Goal: Book appointment/travel/reservation

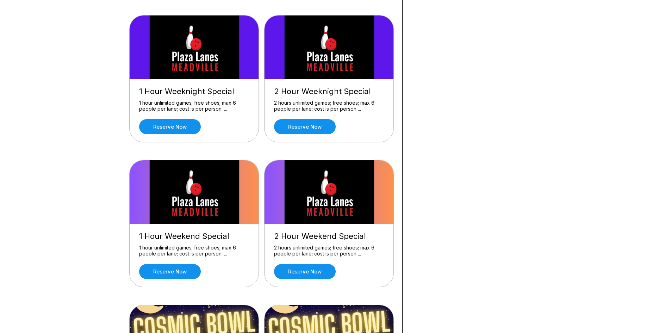
scroll to position [352, 0]
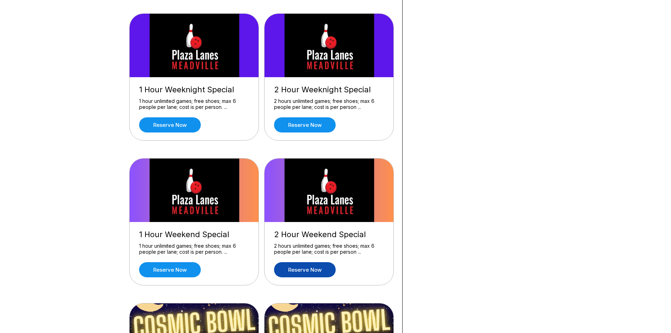
click at [311, 268] on link "Reserve now" at bounding box center [305, 269] width 62 height 15
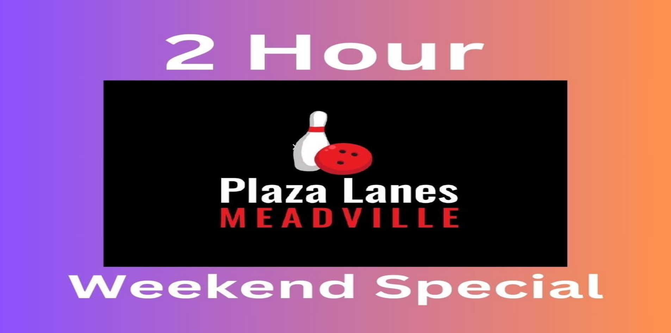
click at [184, 100] on icon at bounding box center [186, 98] width 4 height 4
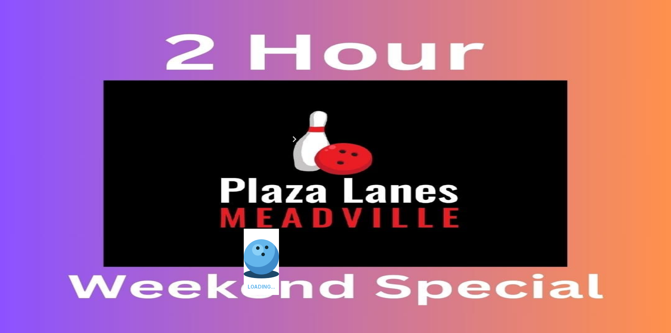
click at [194, 92] on icon at bounding box center [196, 90] width 4 height 4
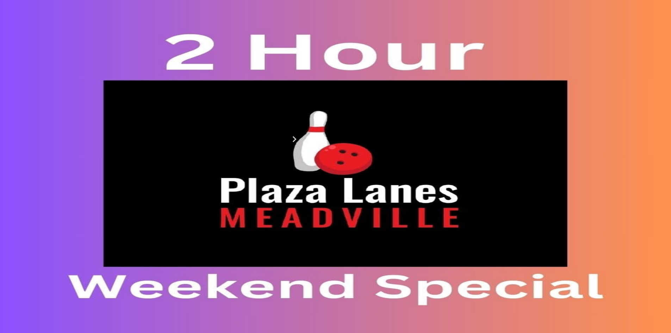
click at [137, 94] on button at bounding box center [136, 90] width 10 height 7
type input "*"
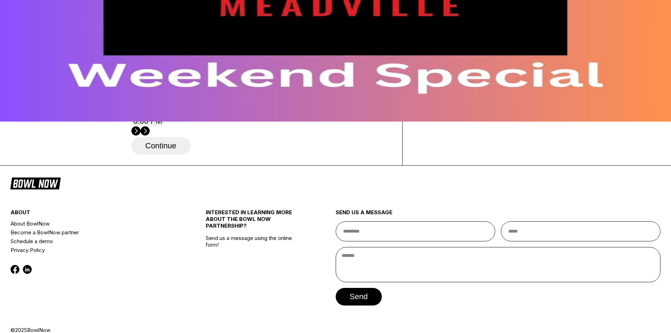
scroll to position [247, 0]
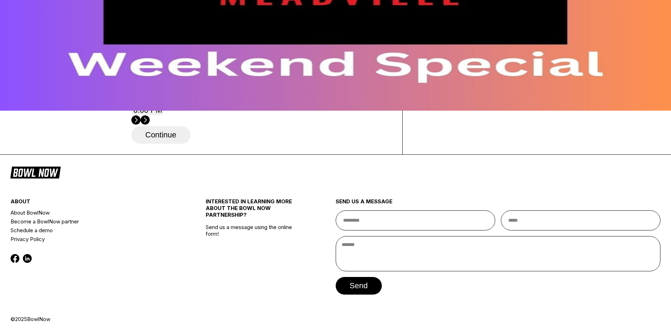
click at [165, 115] on button "6:00 PM" at bounding box center [147, 110] width 33 height 10
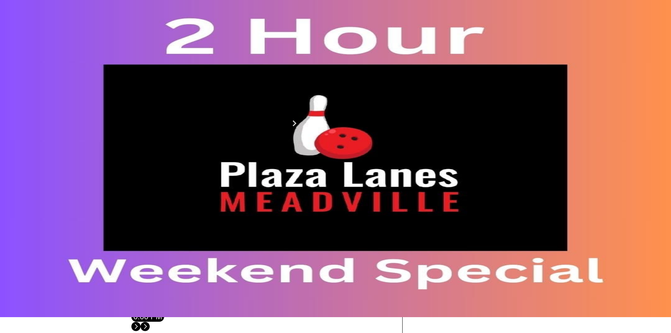
scroll to position [0, 0]
